Goal: Communication & Community: Answer question/provide support

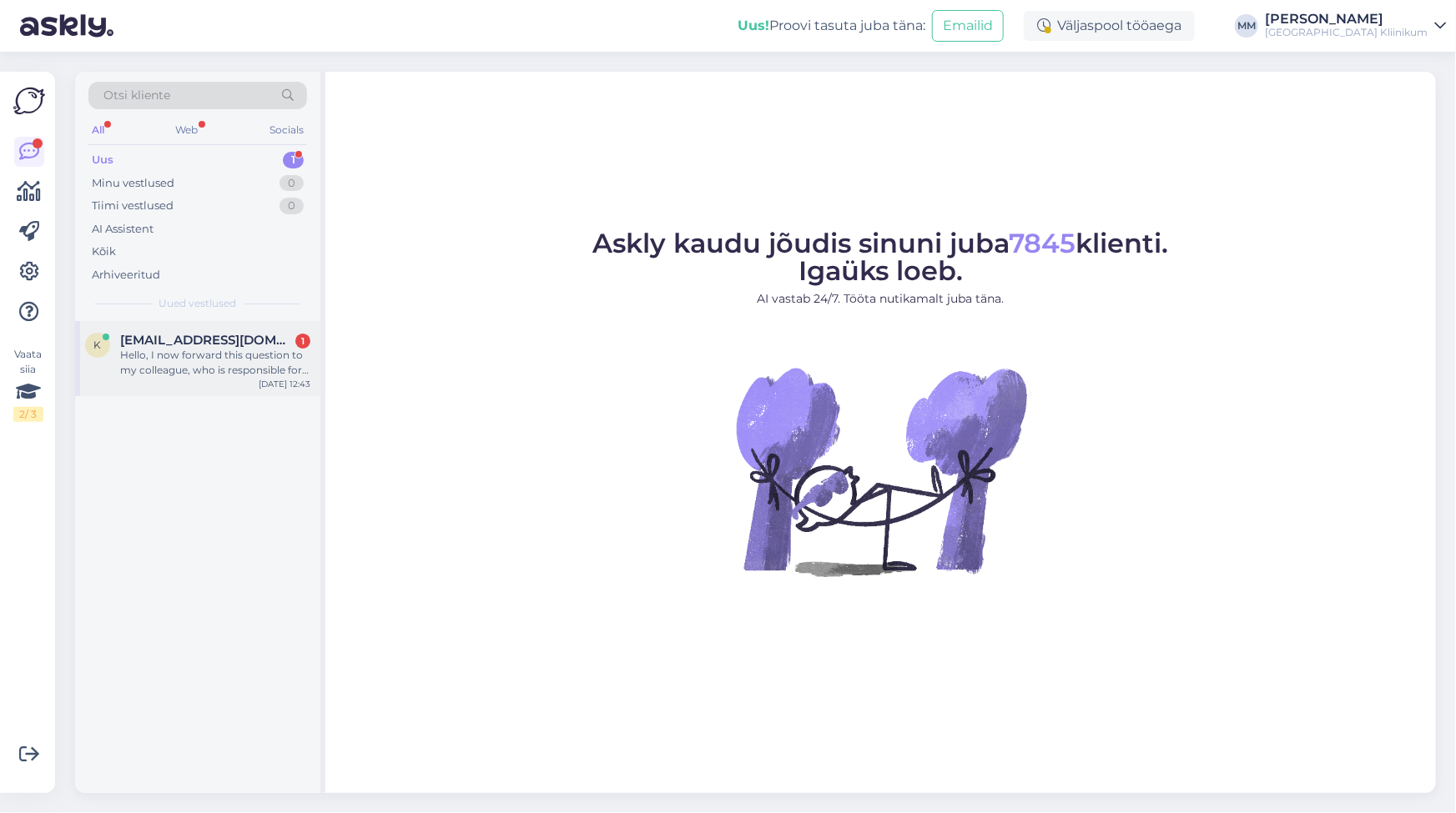
click at [160, 366] on div "Hello, I now forward this question to my colleague, who is responsible for this…" at bounding box center [215, 363] width 190 height 30
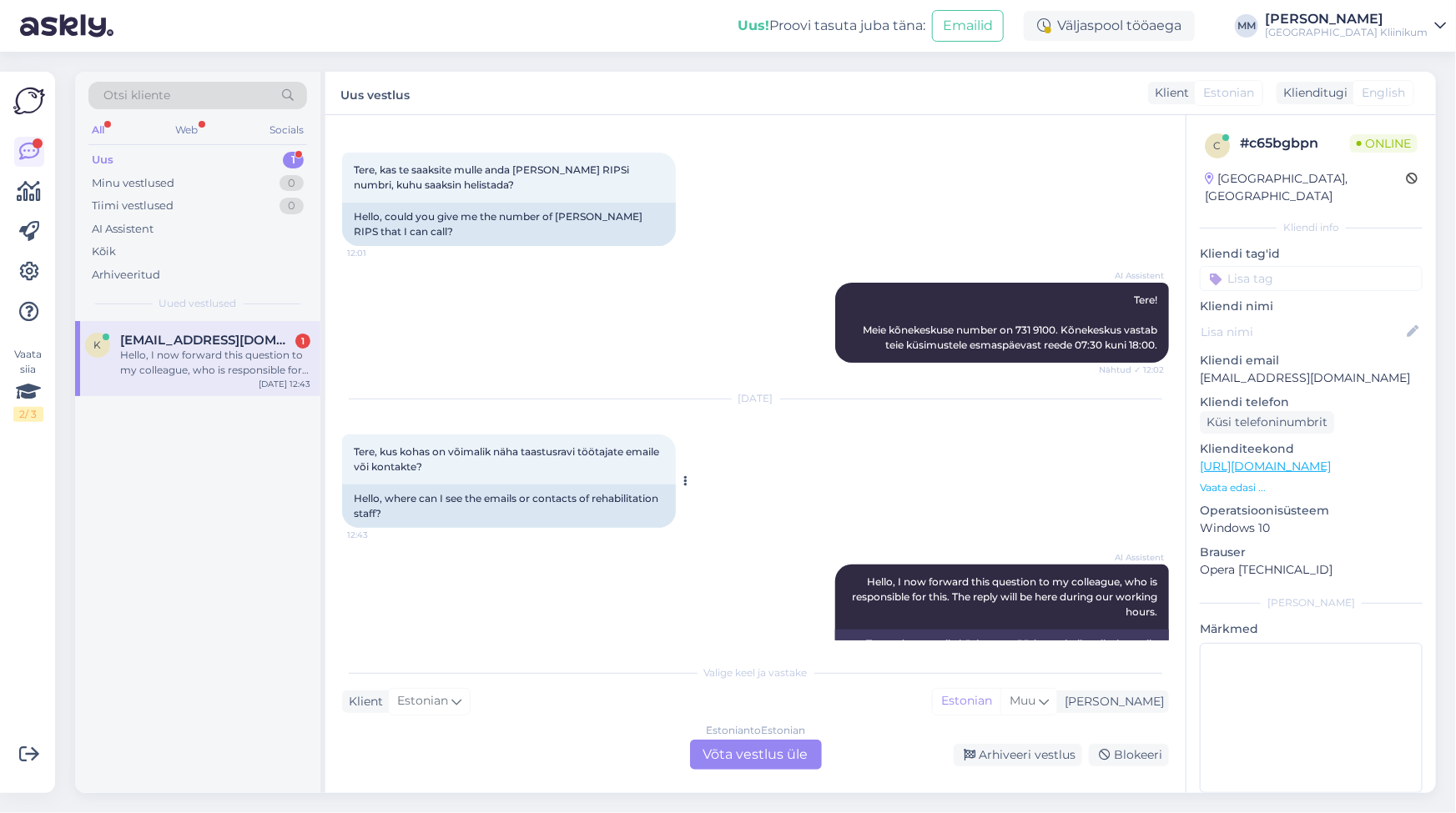
scroll to position [117, 0]
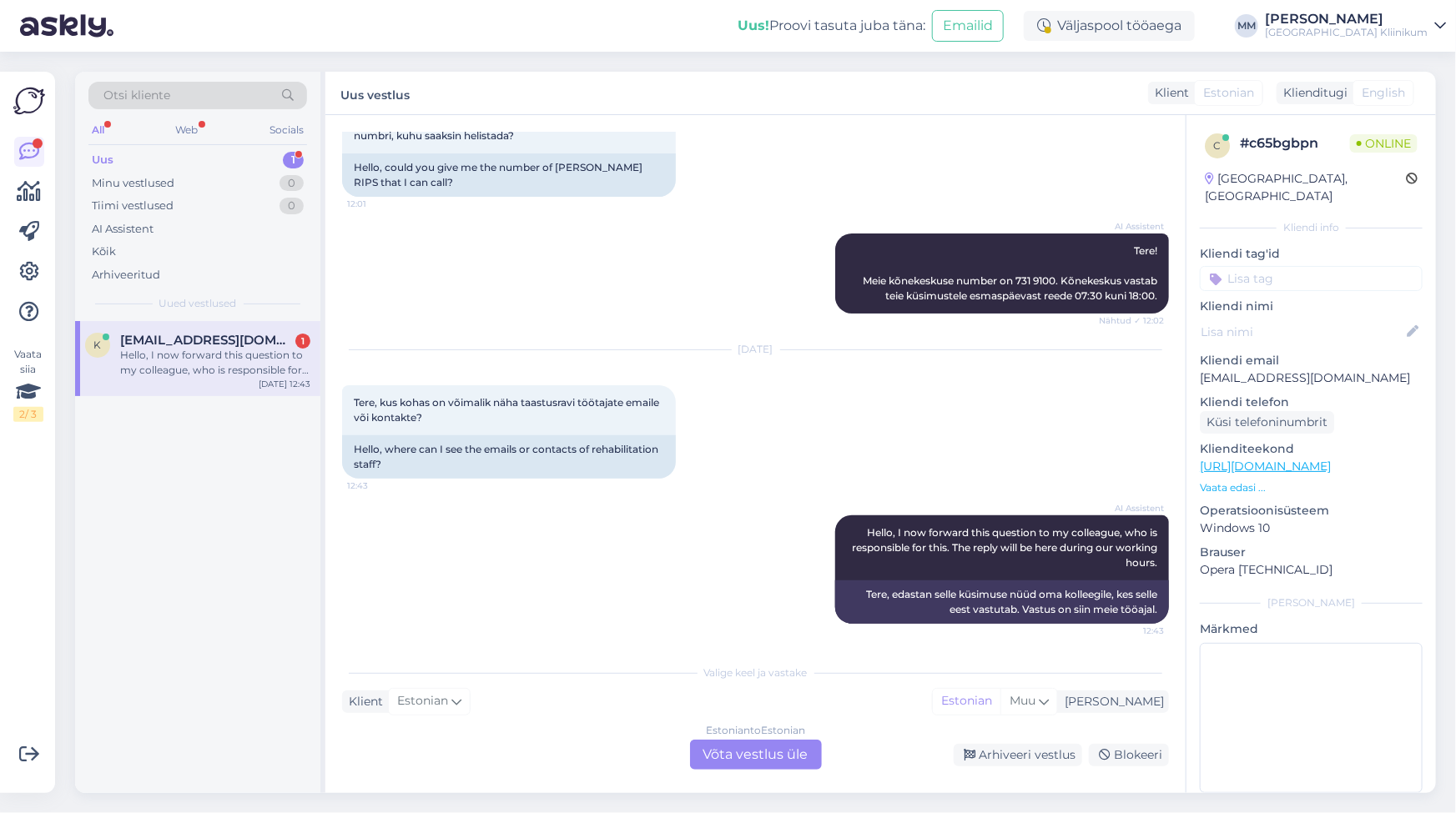
click at [767, 754] on div "Estonian to Estonian Võta vestlus üle" at bounding box center [756, 754] width 131 height 30
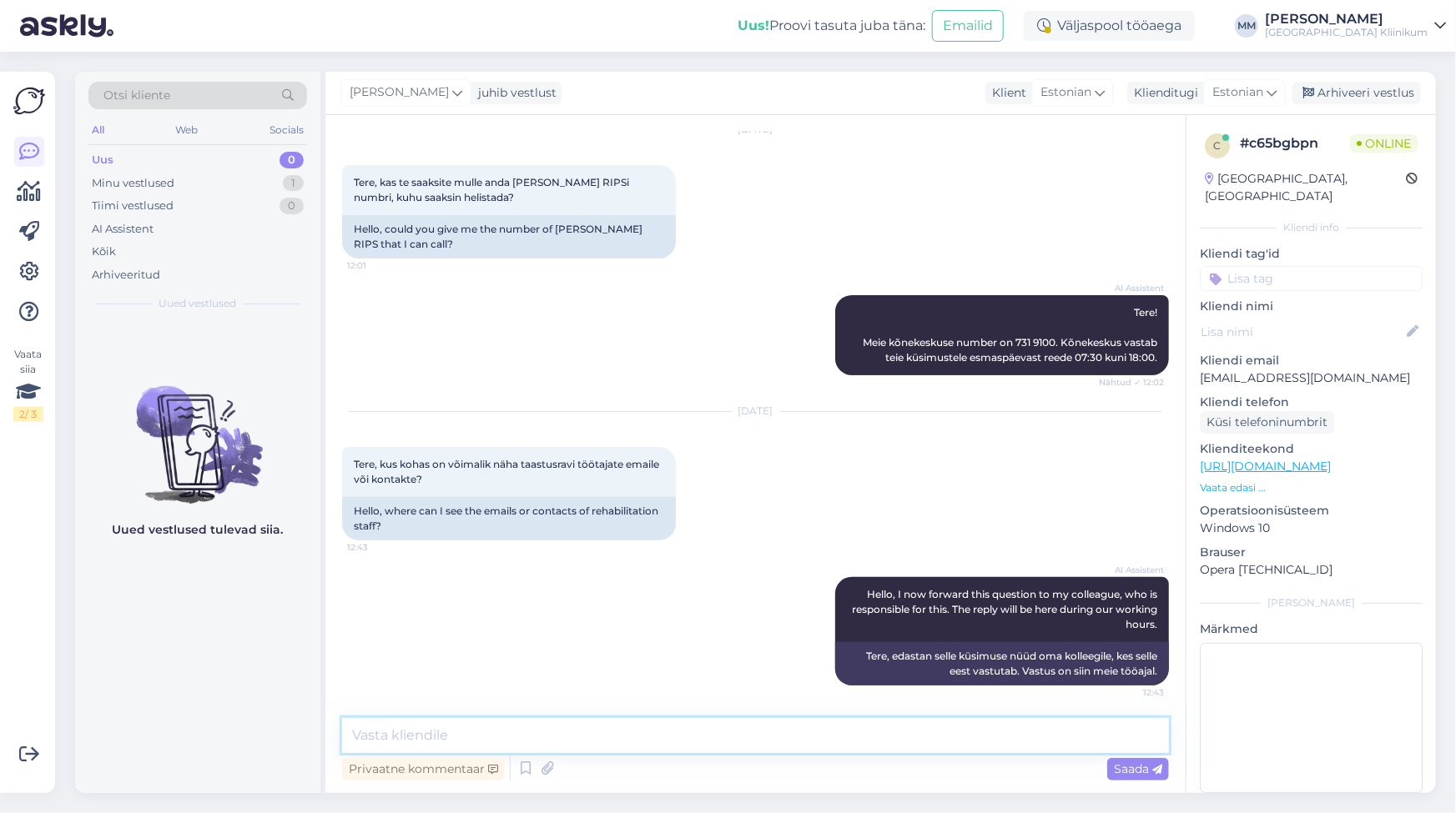
click at [415, 732] on textarea at bounding box center [755, 736] width 827 height 35
paste textarea "[URL][DOMAIN_NAME]"
type textarea "Avalikud kontaktid leiate siin kui lähete OSAKONNAD alla [URL][DOMAIN_NAME]"
click at [1119, 772] on span "Saada" at bounding box center [1138, 768] width 48 height 15
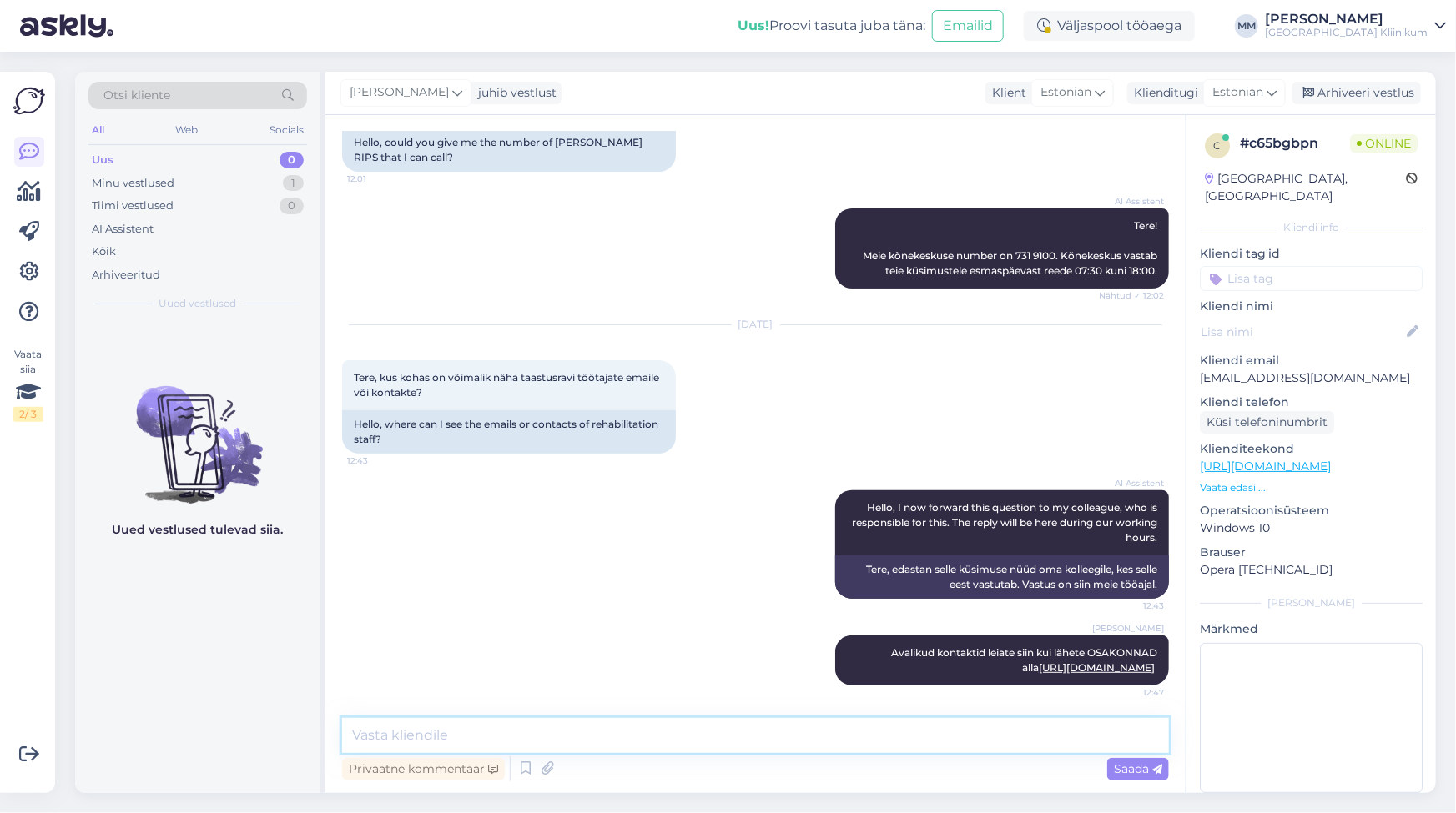
click at [498, 740] on textarea at bounding box center [755, 736] width 827 height 35
type textarea "A"
click at [412, 732] on textarea "Tervishoitöötajate kontaktid pole avalikud." at bounding box center [755, 736] width 827 height 35
drag, startPoint x: 647, startPoint y: 738, endPoint x: 657, endPoint y: 738, distance: 10.0
click at [649, 738] on textarea "Tervishoiutöötajate kontaktid pole avalikud." at bounding box center [755, 736] width 827 height 35
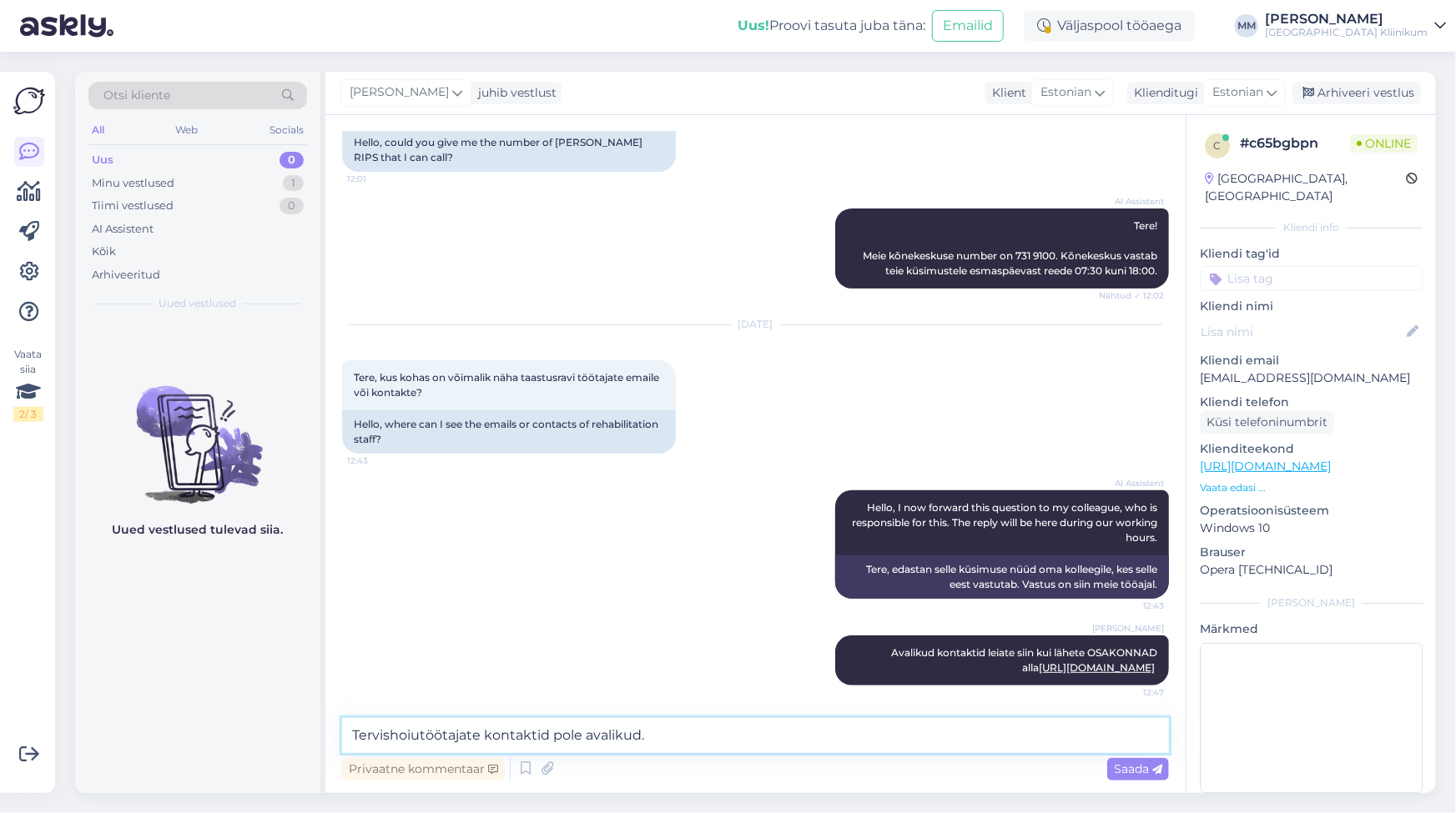
click at [657, 740] on textarea "Tervishoiutöötajate kontaktid pole avalikud." at bounding box center [755, 736] width 827 height 35
drag, startPoint x: 671, startPoint y: 739, endPoint x: 342, endPoint y: 739, distance: 329.0
click at [342, 739] on textarea "Tervishoiutöötajate kontaktid pole avalikud." at bounding box center [755, 736] width 827 height 35
click at [709, 738] on textarea "Tervishoiutöötajate kontaktid pole avalikud." at bounding box center [755, 736] width 827 height 35
type textarea "Tervishoiutöötajate kontaktid pole avalikud."
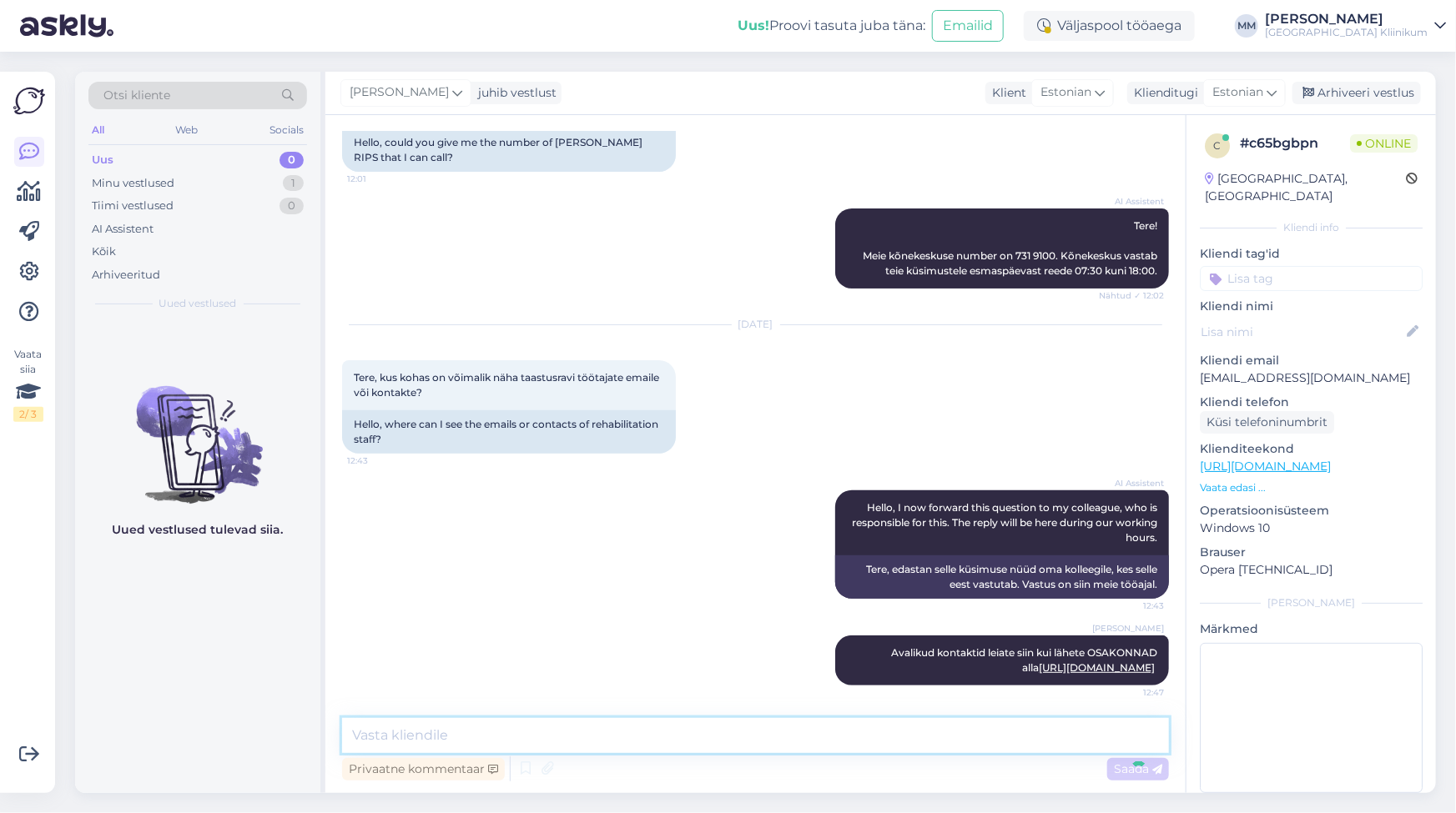
scroll to position [214, 0]
